Goal: Information Seeking & Learning: Learn about a topic

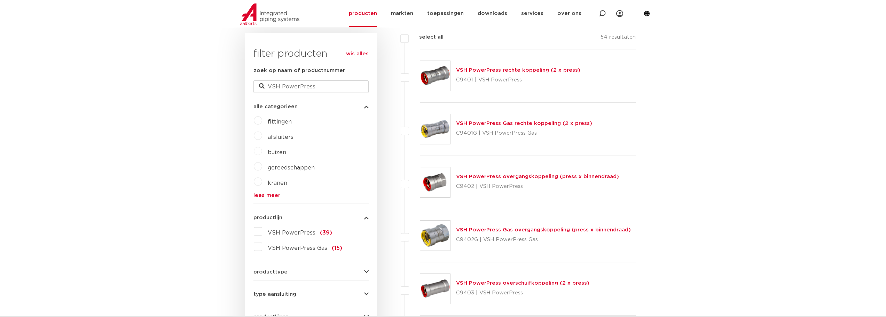
click at [510, 69] on link "VSH PowerPress rechte koppeling (2 x press)" at bounding box center [518, 70] width 124 height 5
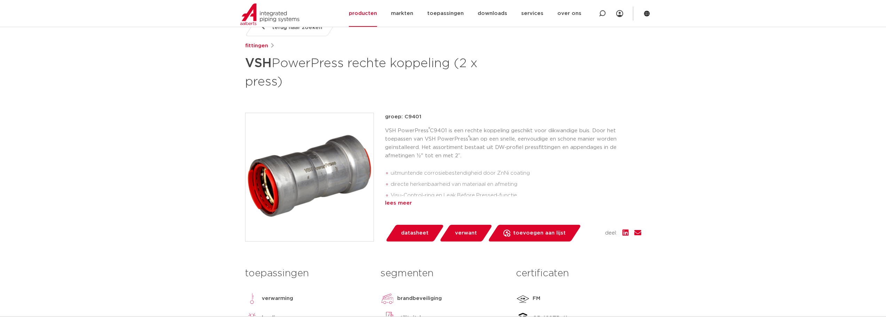
click at [395, 202] on div "lees meer" at bounding box center [513, 203] width 256 height 8
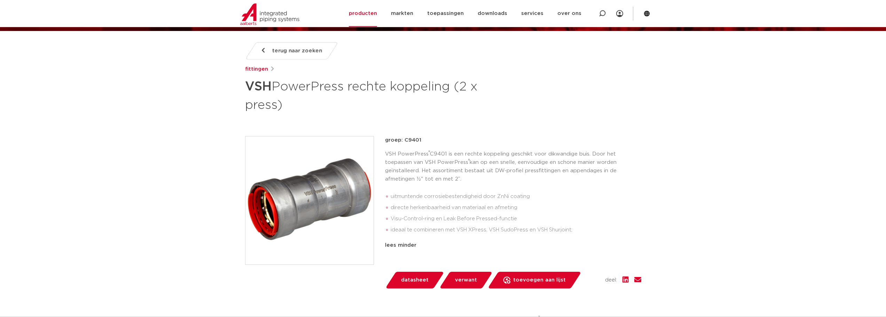
scroll to position [70, 0]
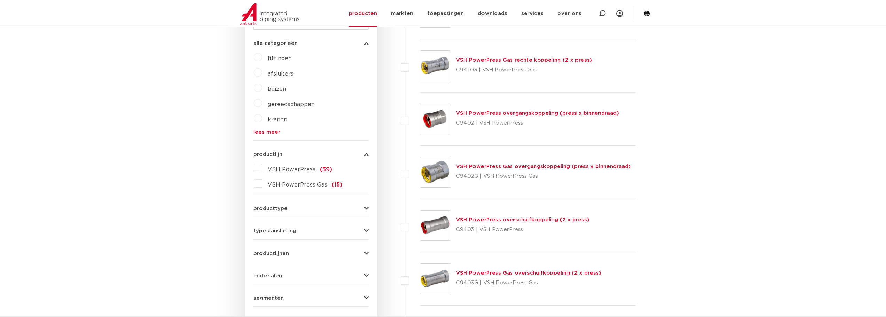
scroll to position [242, 0]
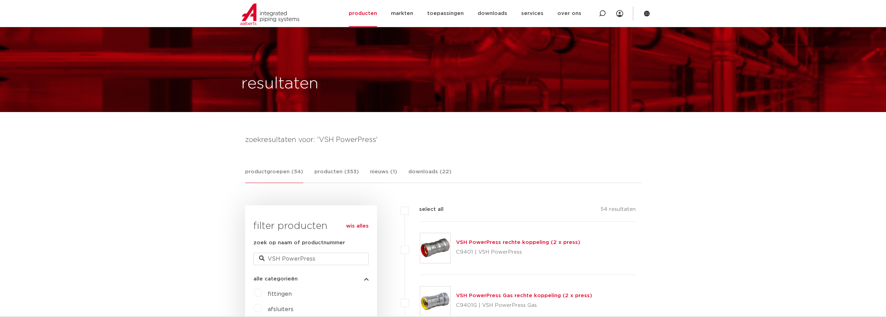
scroll to position [242, 0]
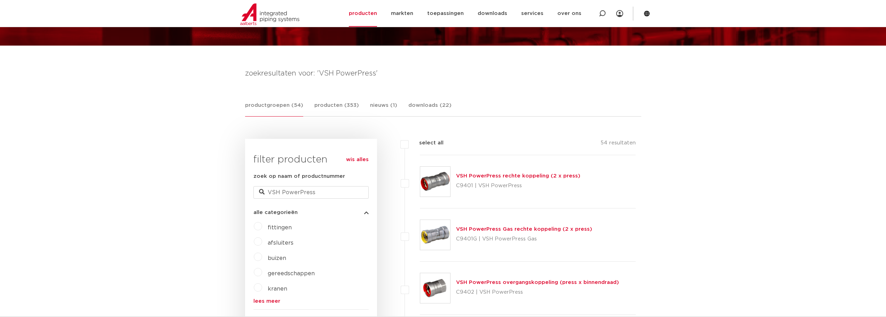
scroll to position [70, 0]
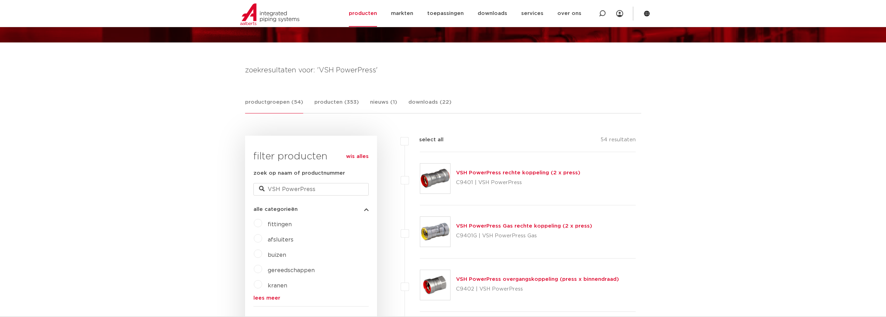
click at [516, 170] on link "VSH PowerPress rechte koppeling (2 x press)" at bounding box center [518, 172] width 124 height 5
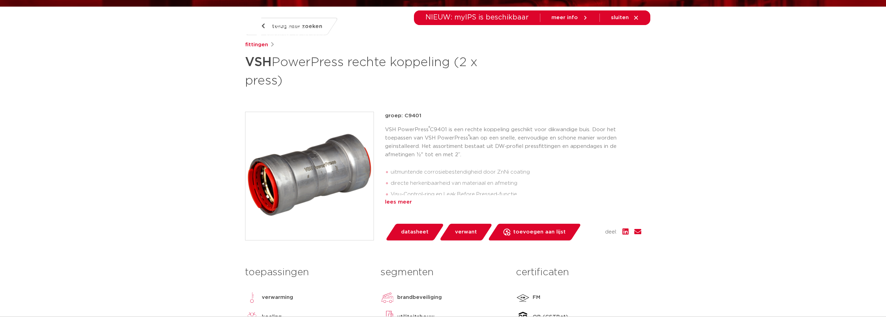
scroll to position [139, 0]
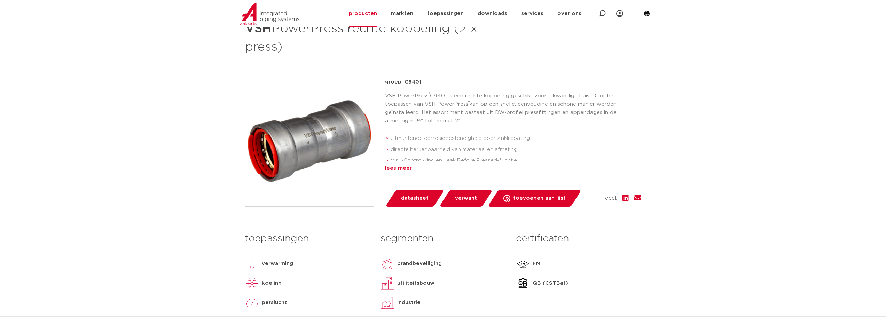
click at [400, 168] on div "lees meer" at bounding box center [513, 168] width 256 height 8
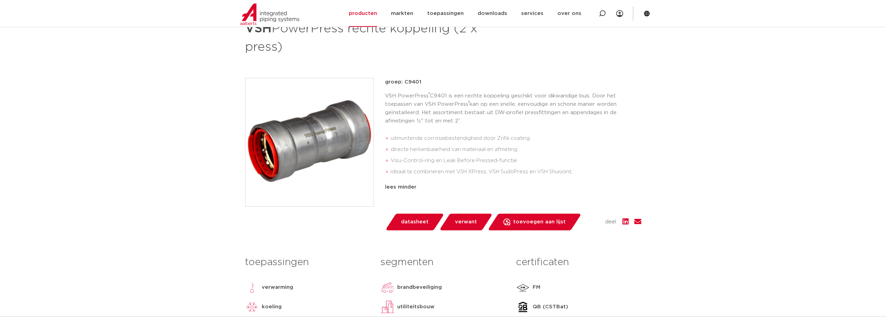
click at [636, 155] on li "Visu-Control-ring en Leak Before Pressed-functie" at bounding box center [516, 160] width 251 height 11
